Goal: Check status: Check status

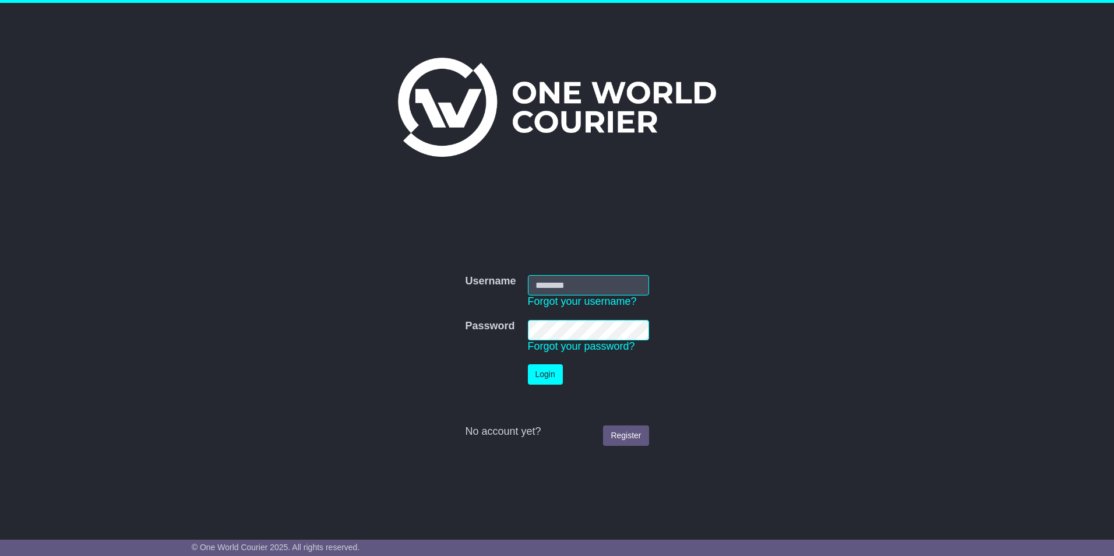
type input "**********"
click at [544, 374] on button "Login" at bounding box center [545, 374] width 35 height 20
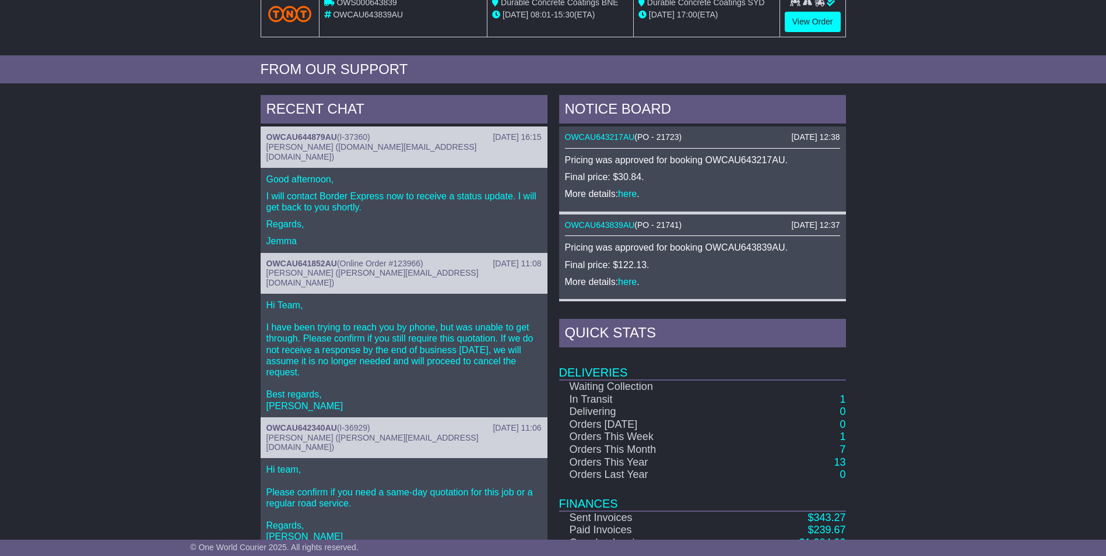
scroll to position [344, 0]
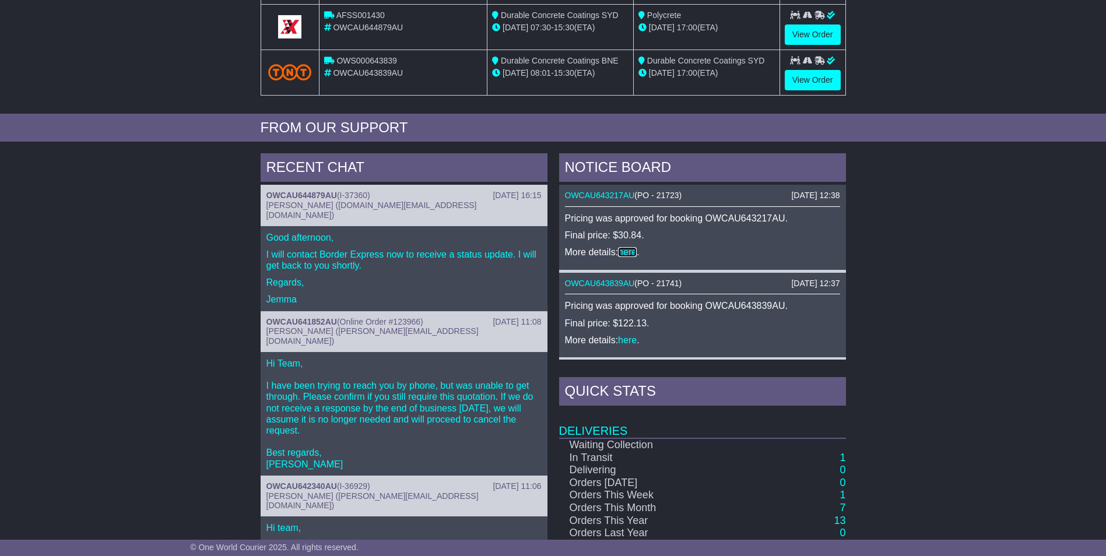
click at [627, 249] on link "here" at bounding box center [627, 252] width 19 height 10
click at [628, 339] on link "here" at bounding box center [627, 340] width 19 height 10
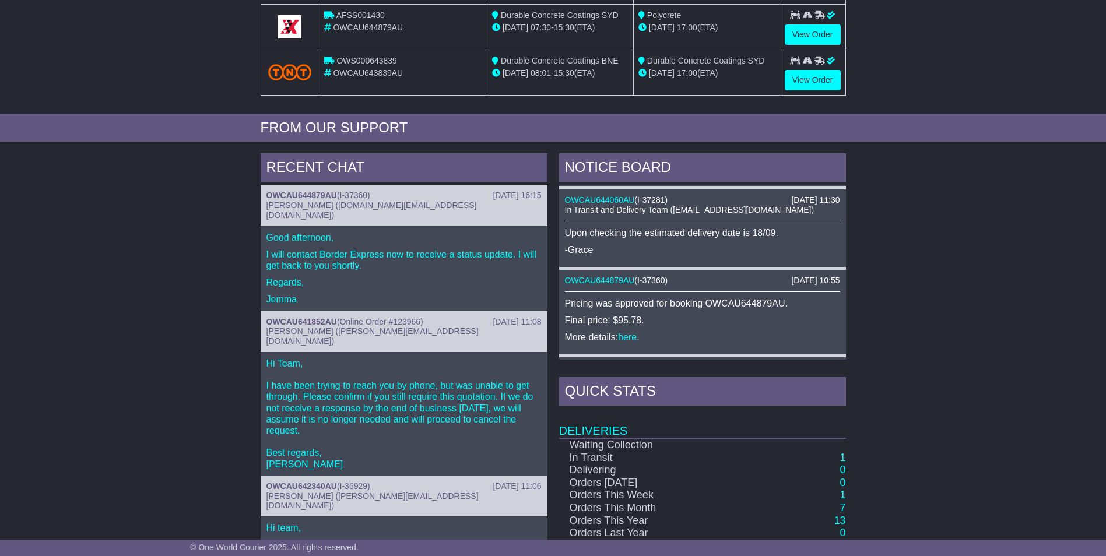
scroll to position [175, 0]
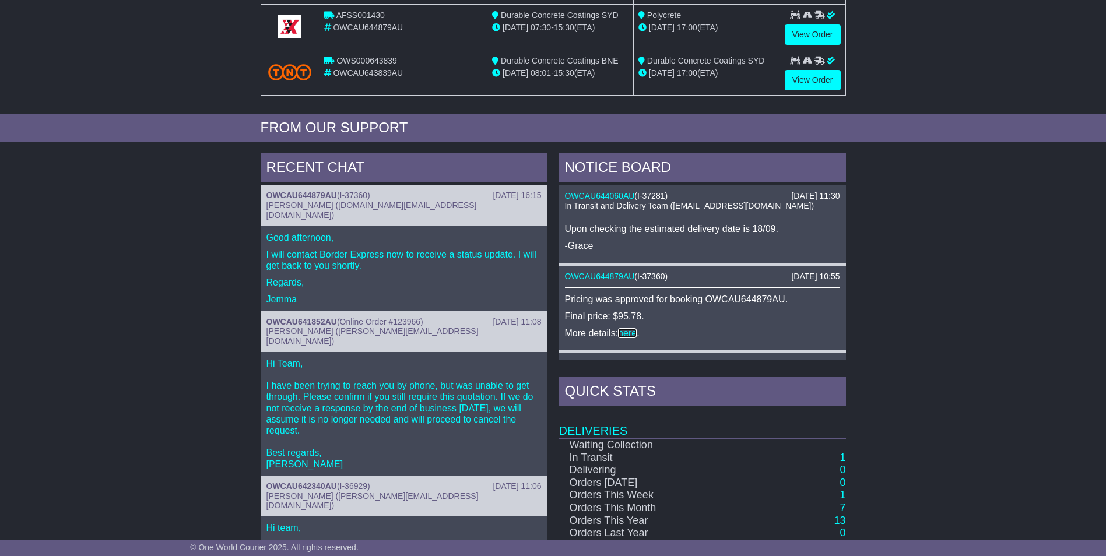
click at [623, 330] on link "here" at bounding box center [627, 333] width 19 height 10
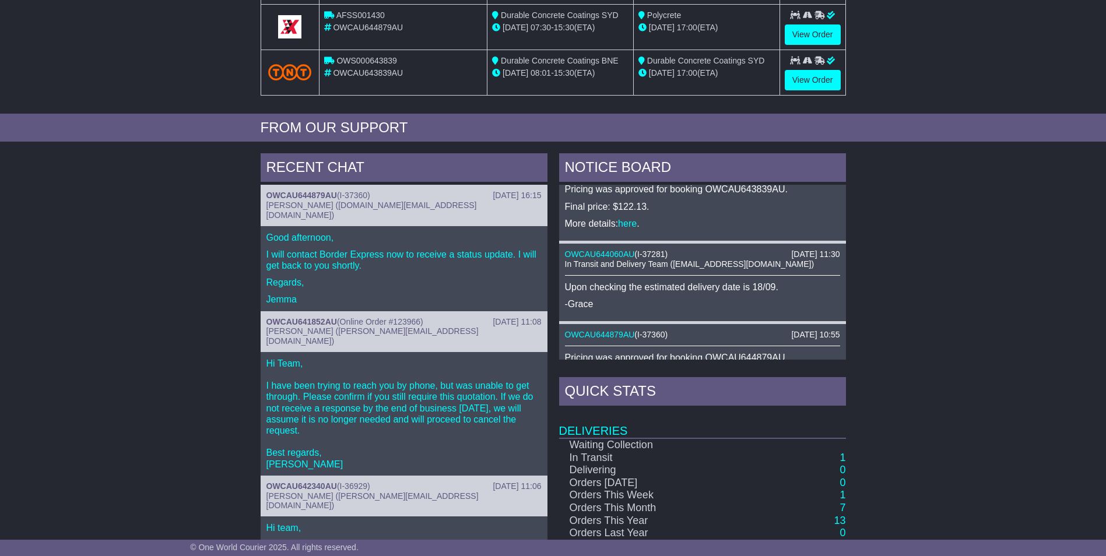
scroll to position [58, 0]
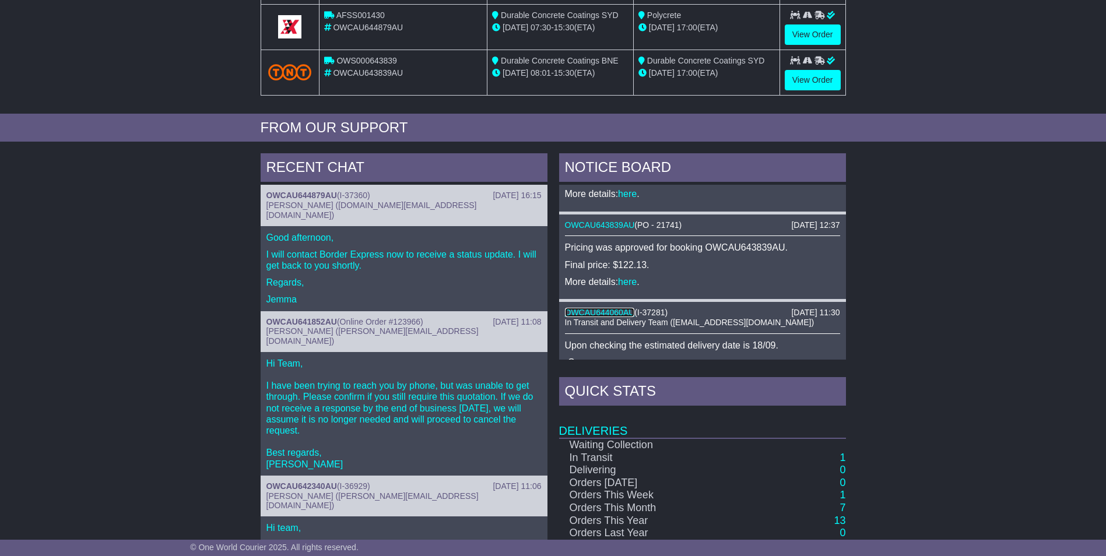
click at [619, 314] on link "OWCAU644060AU" at bounding box center [600, 312] width 70 height 9
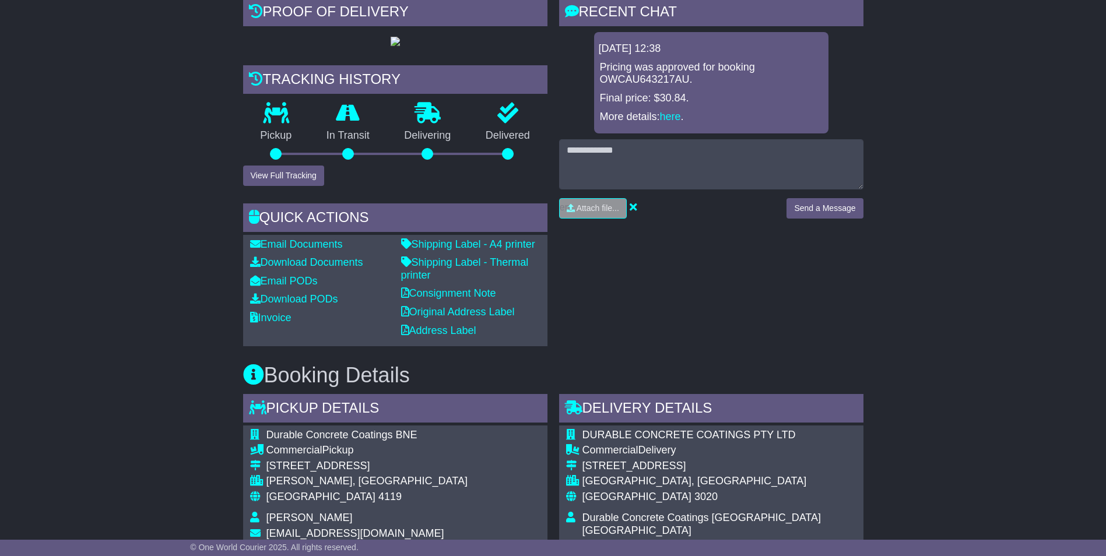
scroll to position [114, 0]
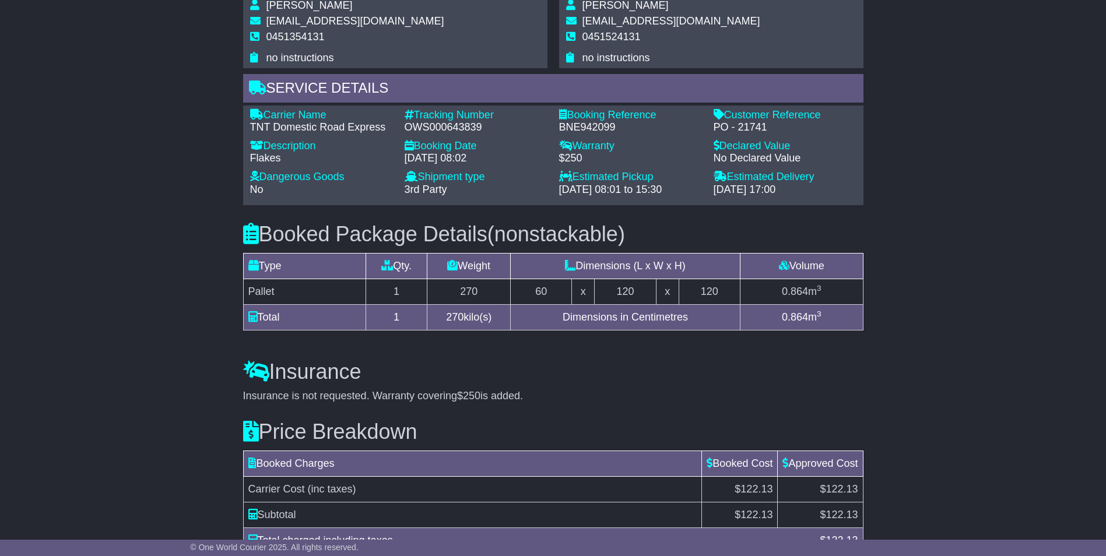
scroll to position [874, 0]
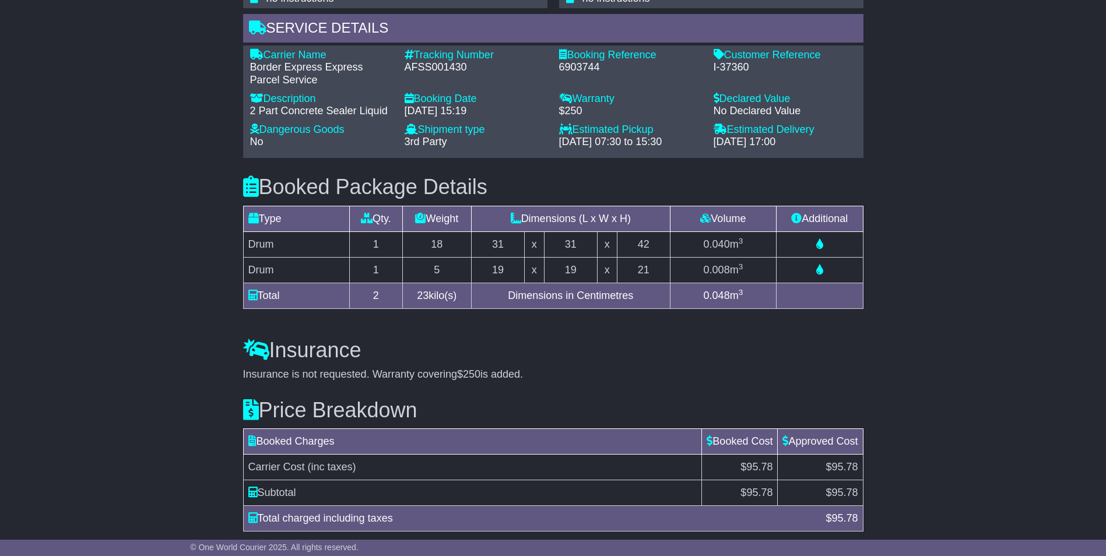
scroll to position [908, 0]
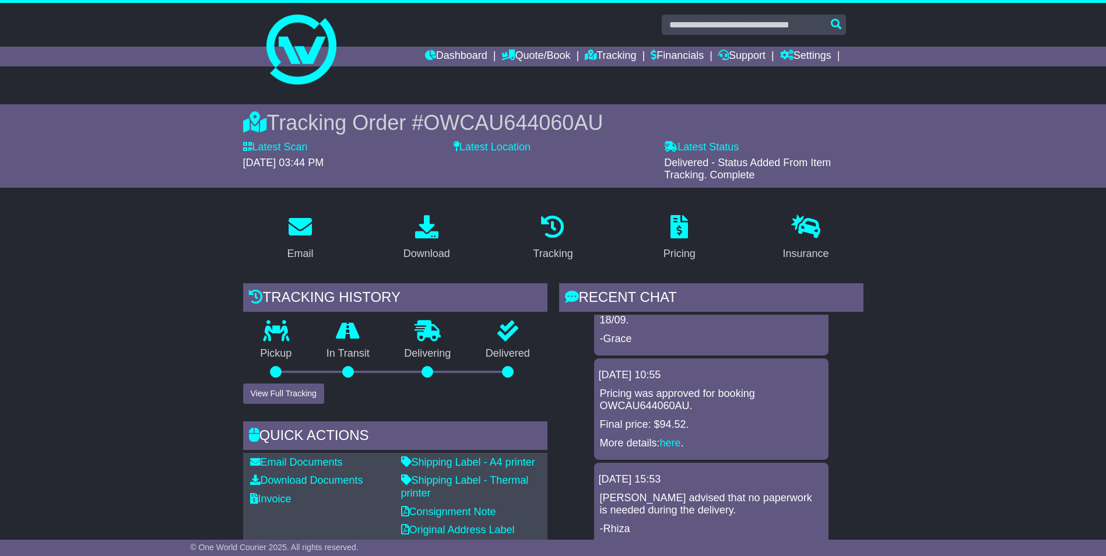
scroll to position [31, 0]
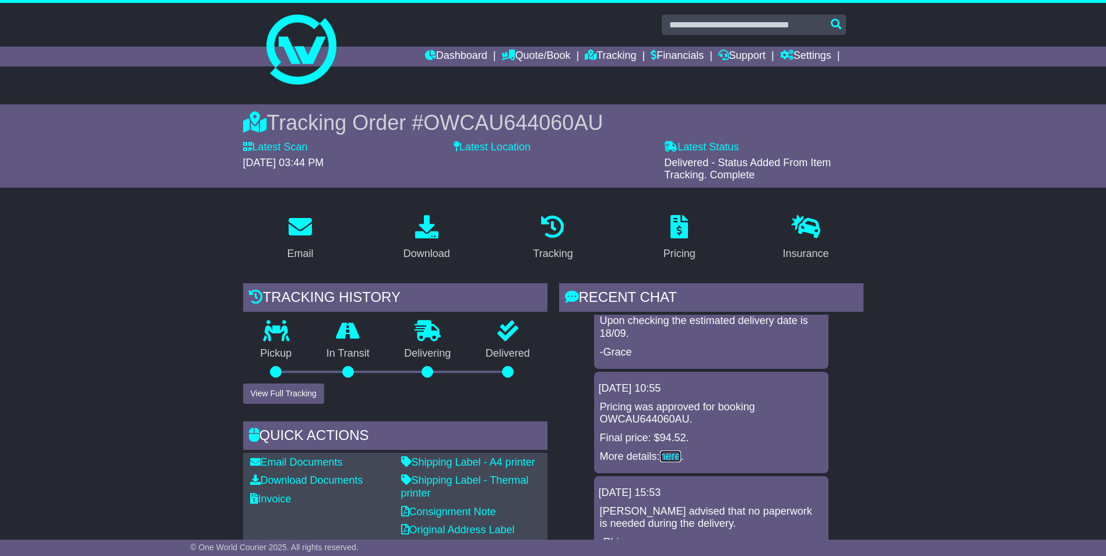
click at [668, 455] on link "here" at bounding box center [670, 457] width 21 height 12
click at [451, 54] on link "Dashboard" at bounding box center [456, 57] width 62 height 20
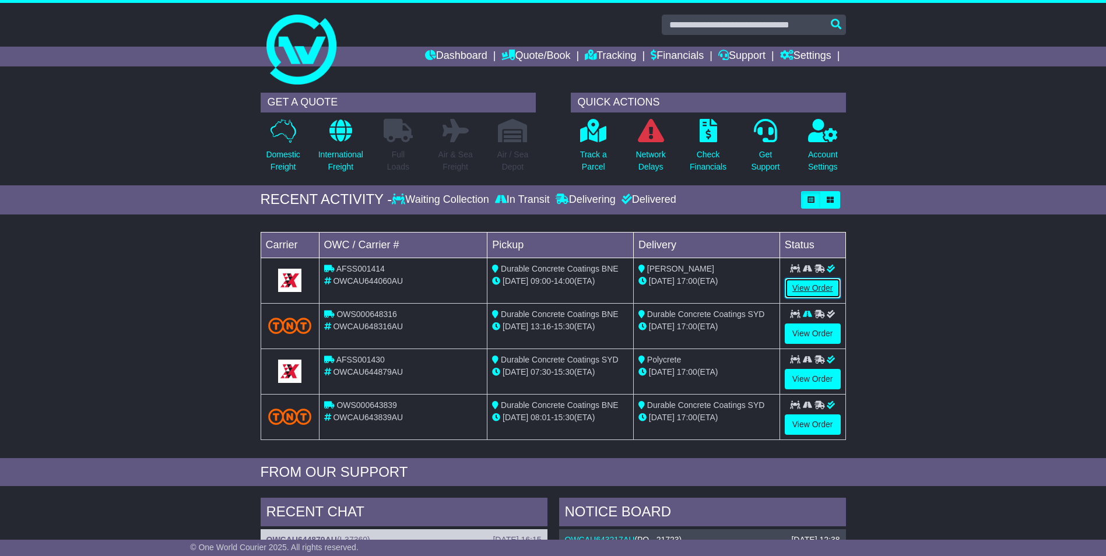
click at [825, 286] on link "View Order" at bounding box center [813, 288] width 56 height 20
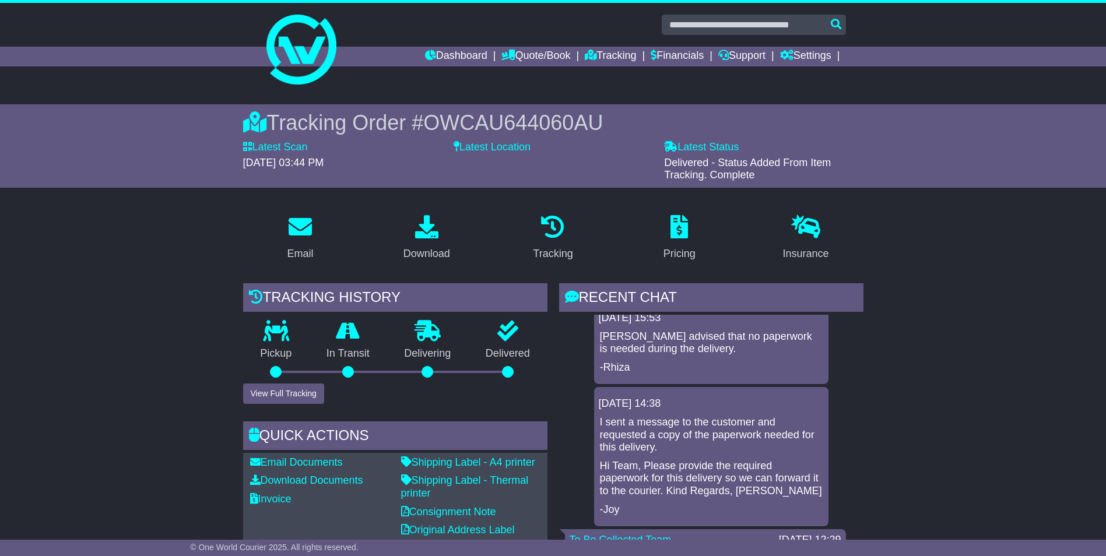
scroll to position [90, 0]
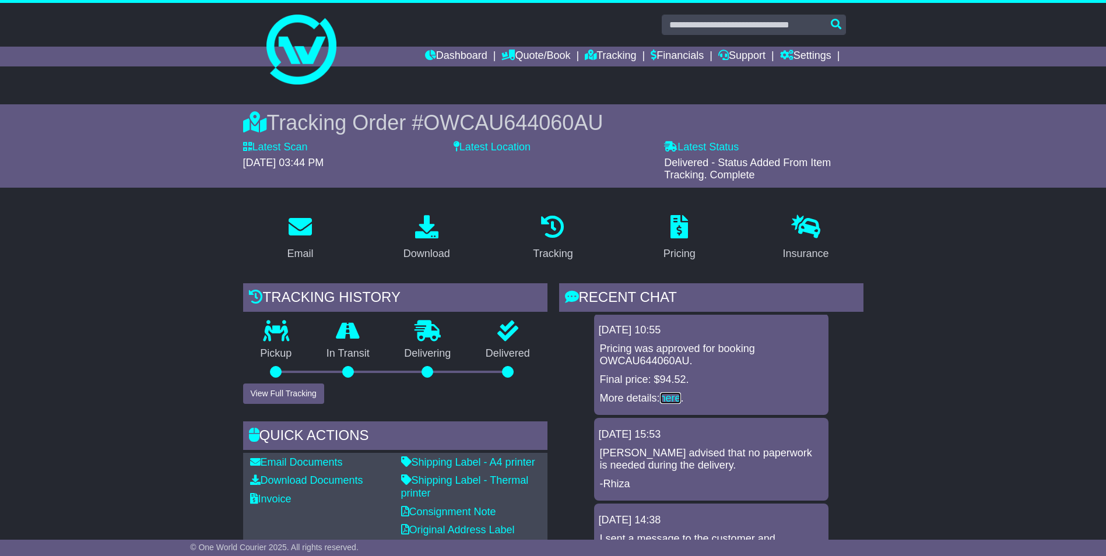
click at [669, 397] on link "here" at bounding box center [670, 398] width 21 height 12
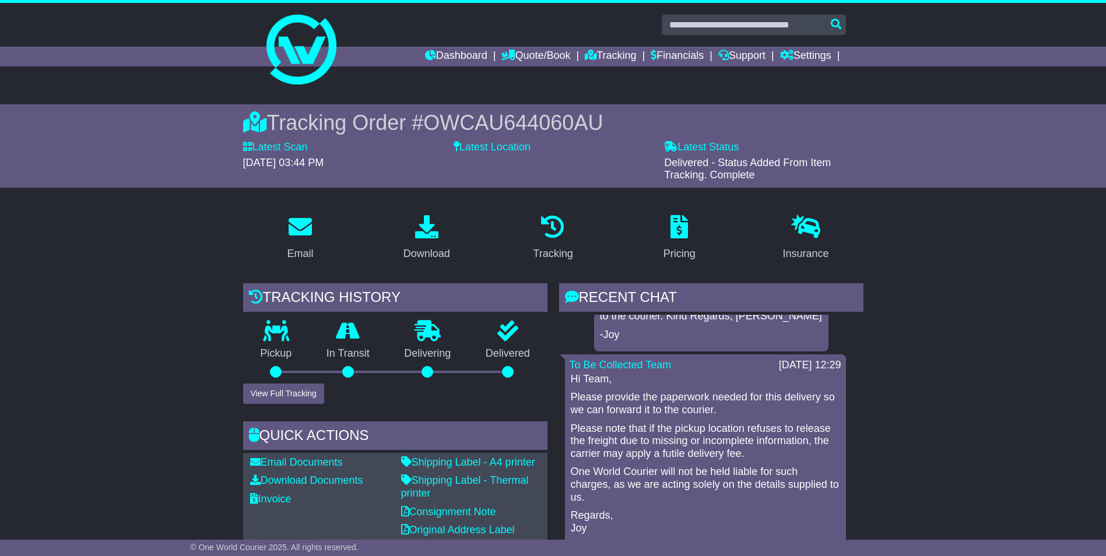
scroll to position [148, 0]
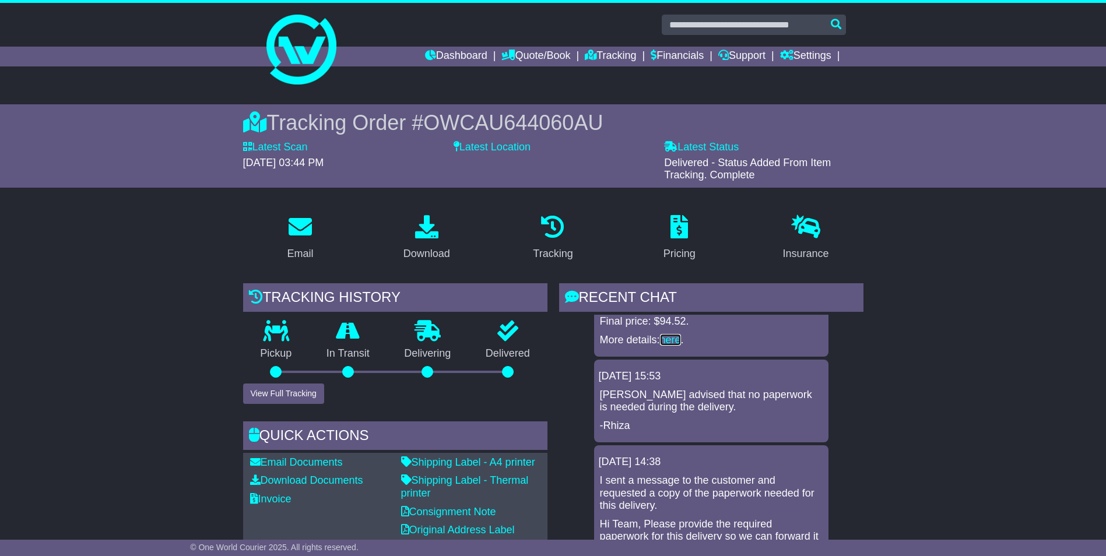
click at [670, 335] on link "here" at bounding box center [670, 340] width 21 height 12
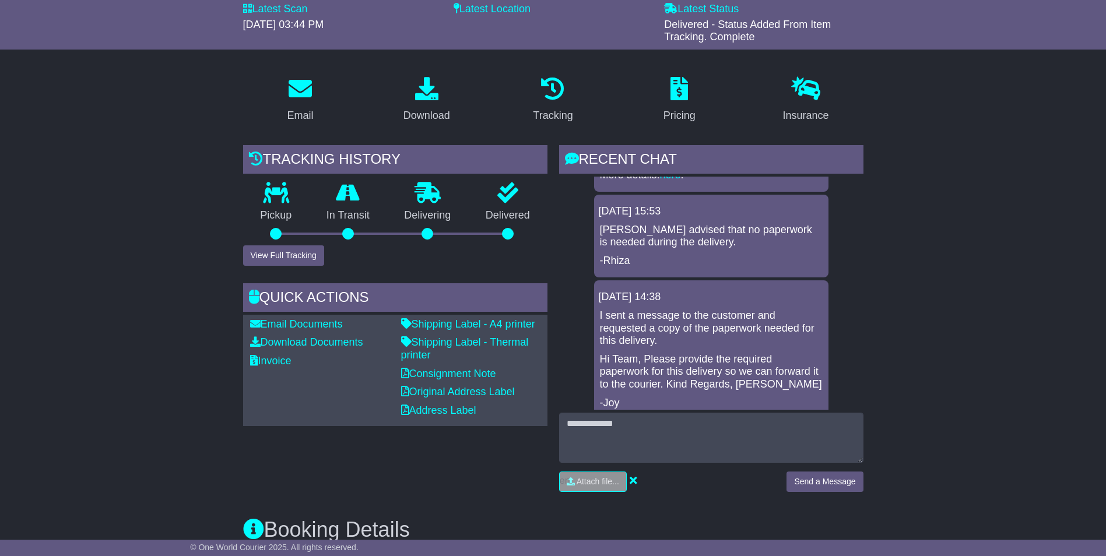
scroll to position [175, 0]
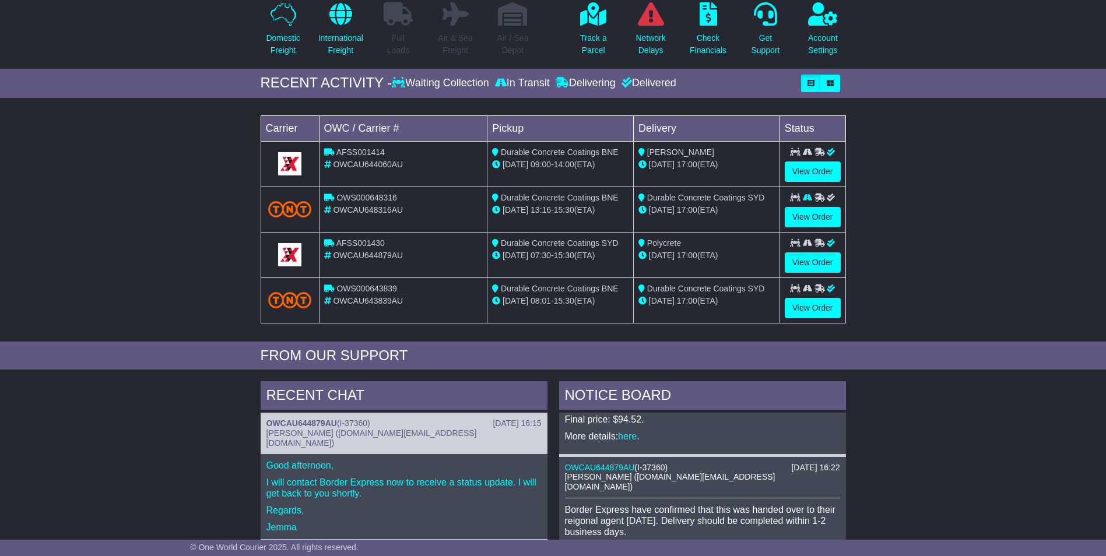
scroll to position [408, 0]
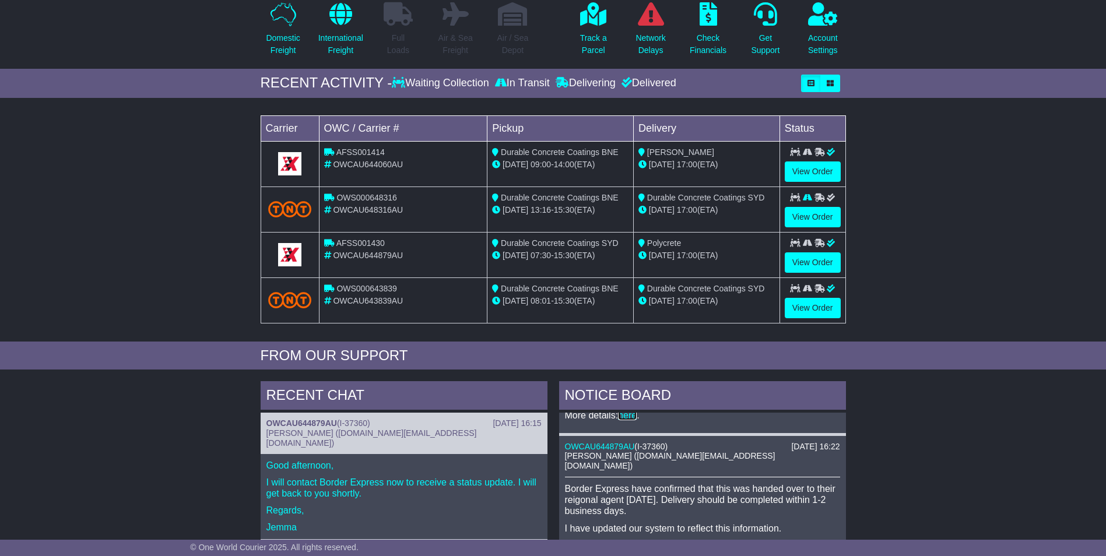
click at [625, 416] on link "here" at bounding box center [627, 415] width 19 height 10
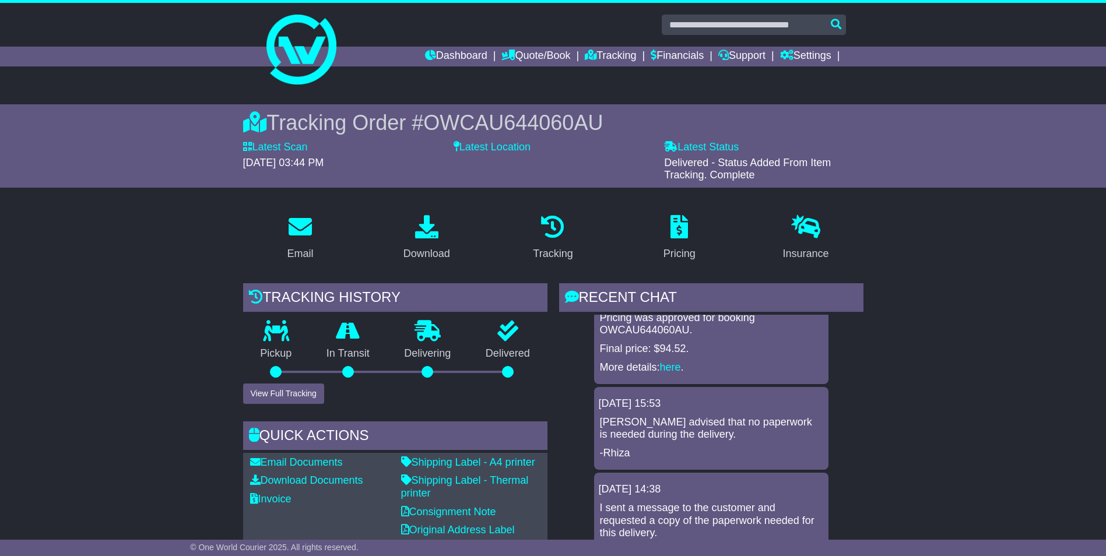
scroll to position [90, 0]
